Goal: Use online tool/utility: Utilize a website feature to perform a specific function

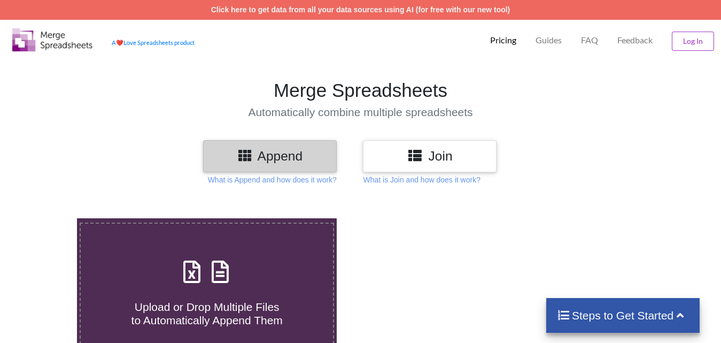
click at [73, 161] on div at bounding box center [61, 156] width 27 height 32
click at [264, 159] on h3 "Append" at bounding box center [270, 156] width 118 height 16
click at [292, 158] on h3 "Append" at bounding box center [270, 156] width 118 height 16
click at [256, 155] on h3 "Append" at bounding box center [270, 156] width 118 height 16
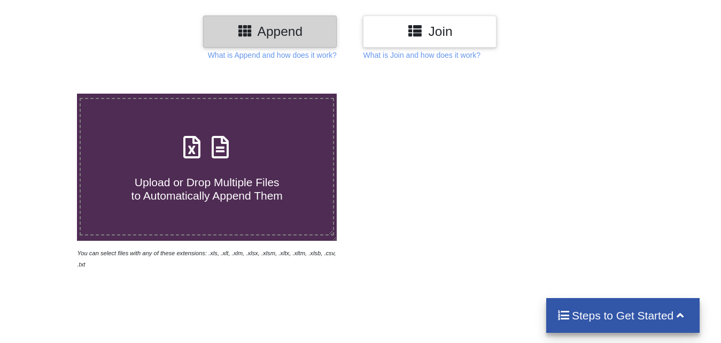
scroll to position [128, 0]
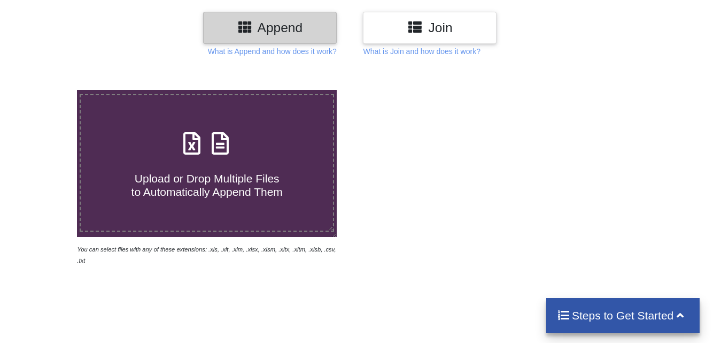
click at [176, 203] on label "Upload or Drop Multiple Files to Automatically Append Them" at bounding box center [207, 162] width 254 height 137
click at [48, 90] on input "Upload or Drop Multiple Files to Automatically Append Them" at bounding box center [48, 90] width 0 height 0
type input "C:\fakepath\last.xlsx"
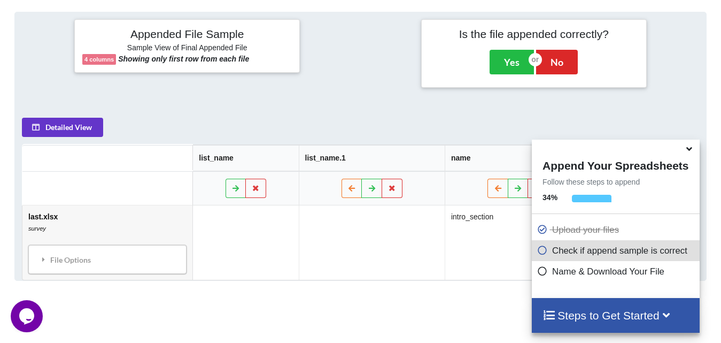
scroll to position [0, 0]
click at [273, 332] on div "Add More Files to Automatically Append with Current You can select files with a…" at bounding box center [360, 117] width 721 height 675
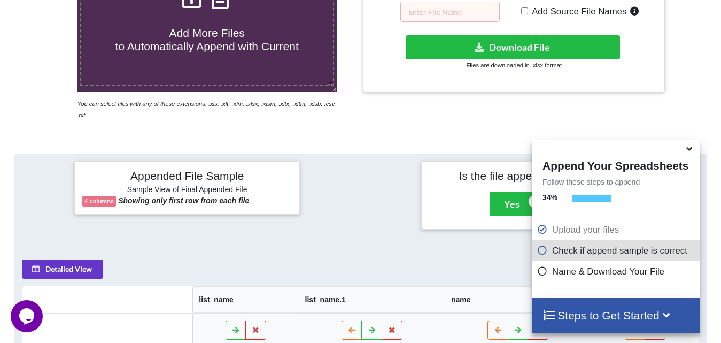
scroll to position [279, 0]
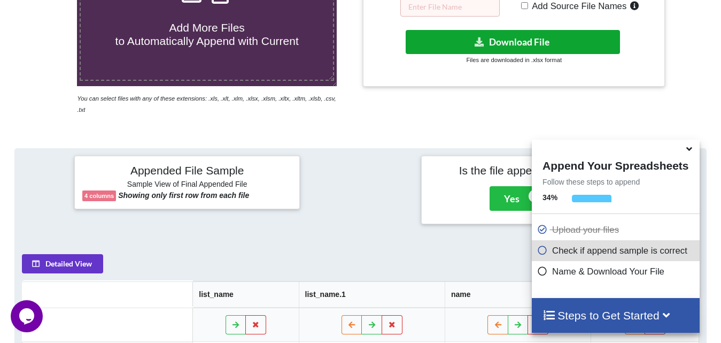
click at [513, 45] on button "Download File" at bounding box center [513, 42] width 214 height 24
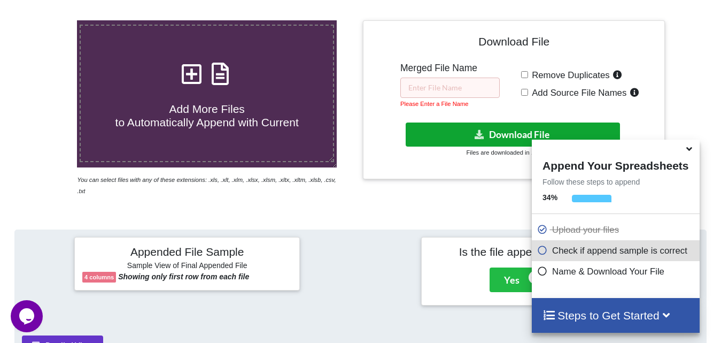
scroll to position [194, 0]
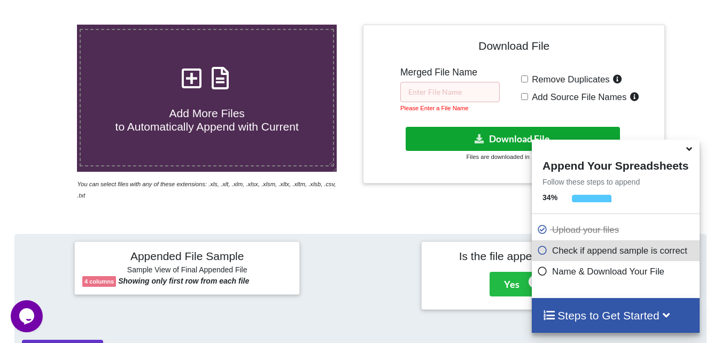
click at [505, 140] on button "Download File" at bounding box center [513, 139] width 214 height 24
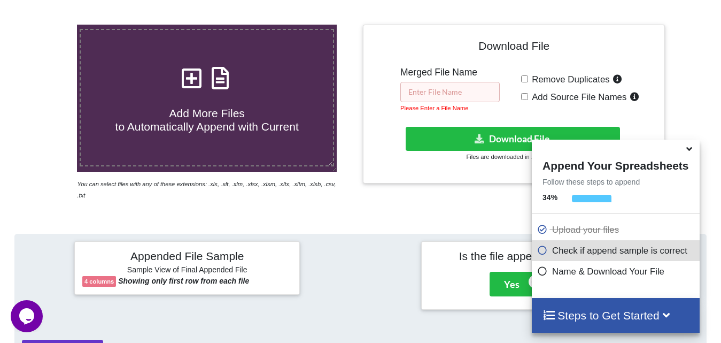
click at [457, 96] on input "text" at bounding box center [449, 92] width 99 height 20
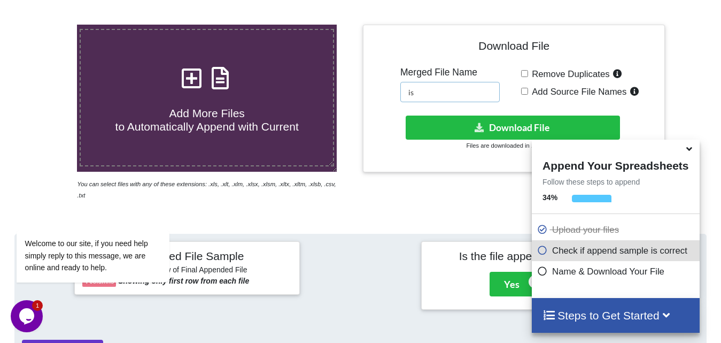
type input "i"
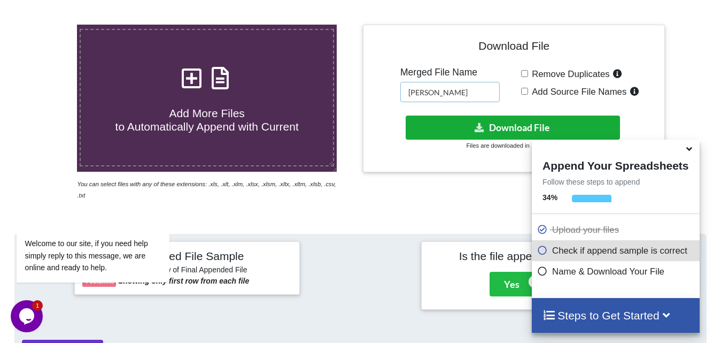
type input "[PERSON_NAME]"
click at [554, 125] on button "Download File" at bounding box center [513, 127] width 214 height 24
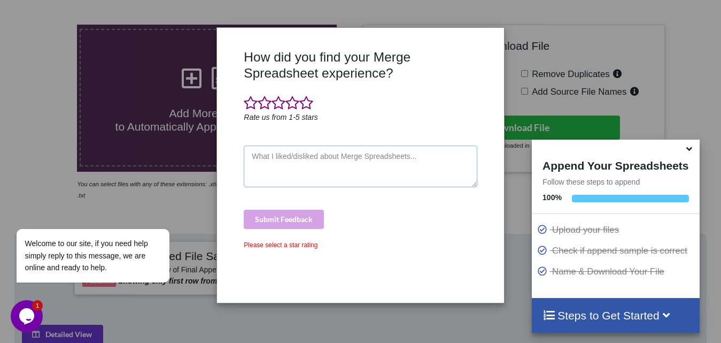
click at [349, 171] on textarea at bounding box center [360, 166] width 233 height 42
click at [22, 148] on div "Welcome to our site, if you need help simply reply to this message, we are onli…" at bounding box center [107, 211] width 192 height 163
click at [296, 223] on div "Submit Feedback" at bounding box center [360, 219] width 233 height 19
drag, startPoint x: 288, startPoint y: 248, endPoint x: 288, endPoint y: 238, distance: 9.6
click at [288, 238] on div "How did you find your Merge Spreadsheet experience? Rate us from 1-5 stars Subm…" at bounding box center [360, 171] width 238 height 245
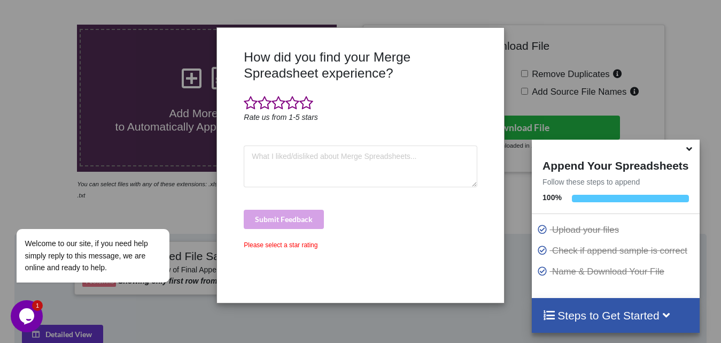
click at [287, 210] on div "Submit Feedback" at bounding box center [360, 219] width 233 height 19
click at [151, 297] on div "How did you find your Merge Spreadsheet experience? Rate us from 1-5 stars Subm…" at bounding box center [360, 171] width 721 height 343
click at [538, 134] on div "How did you find your Merge Spreadsheet experience? Rate us from 1-5 stars Subm…" at bounding box center [360, 171] width 721 height 343
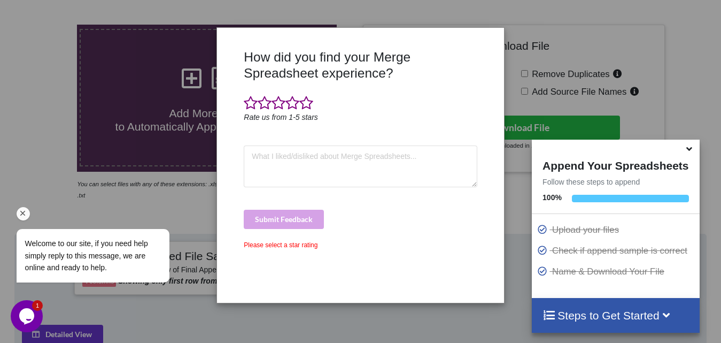
click at [50, 261] on div "Welcome to our site, if you need help simply reply to this message, we are onli…" at bounding box center [93, 255] width 136 height 36
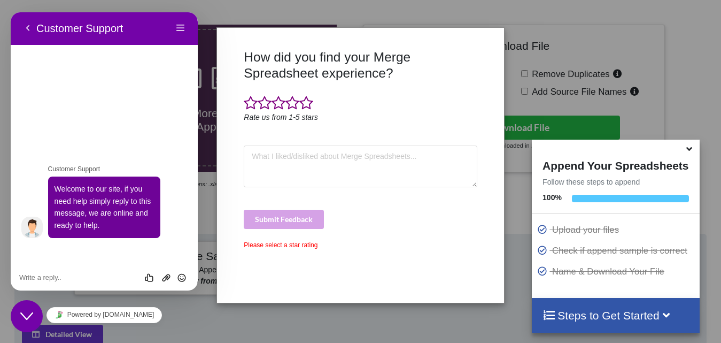
click at [283, 246] on div "Please select a star rating" at bounding box center [360, 245] width 233 height 10
click at [278, 107] on span at bounding box center [279, 103] width 14 height 15
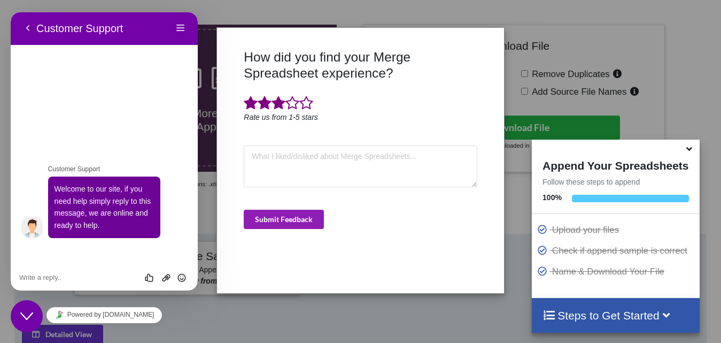
click at [278, 213] on button "Submit Feedback" at bounding box center [284, 219] width 80 height 19
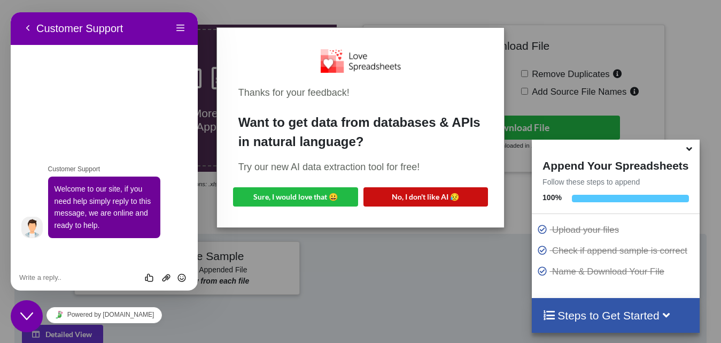
click at [402, 195] on button "No, I don't like AI 😥" at bounding box center [426, 196] width 125 height 19
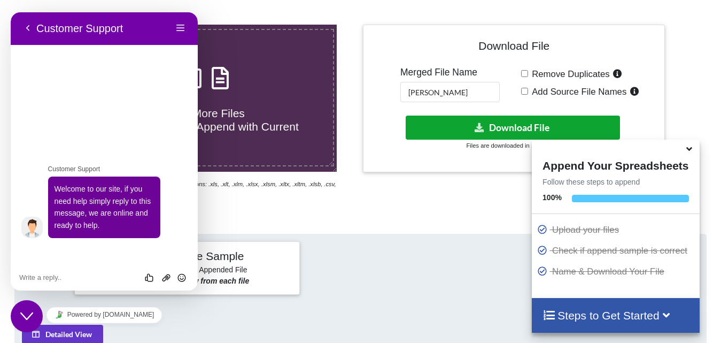
click at [492, 128] on button "Download File" at bounding box center [513, 127] width 214 height 24
